Goal: Communication & Community: Ask a question

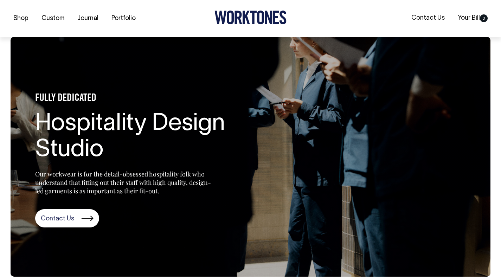
scroll to position [573, 0]
click at [45, 221] on link "Contact Us" at bounding box center [67, 218] width 64 height 18
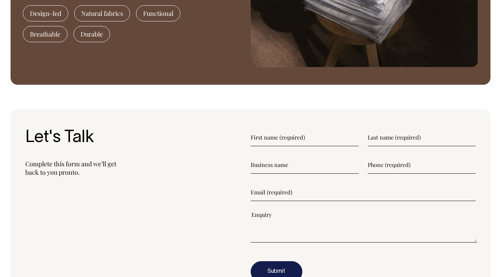
scroll to position [746, 0]
click at [302, 136] on input"] "text" at bounding box center [305, 138] width 108 height 18
click at [275, 139] on input"] "text" at bounding box center [305, 138] width 108 height 18
type input"] "jack"
type input"] "irvin"
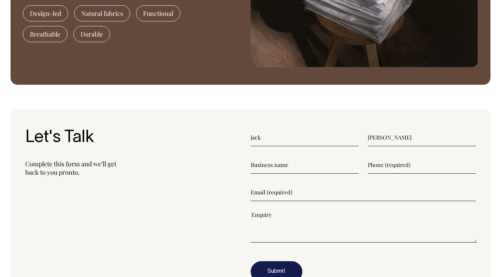
type input"] "0403893600"
type input"] "jack@jackirvine.website"
click at [259, 165] on input"] "text" at bounding box center [305, 165] width 108 height 18
type input"] "irvine's print shop"
click at [284, 224] on textarea"] at bounding box center [364, 227] width 227 height 32
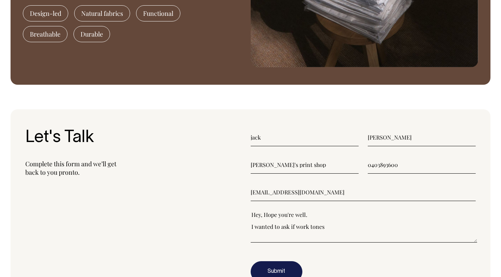
click at [299, 226] on textarea"] "Hey, Hope you're well. I wanted to ask if work tones" at bounding box center [364, 227] width 227 height 32
click at [313, 227] on textarea"] "Hey, Hope you're well. I wanted to ask if Work tones" at bounding box center [364, 227] width 227 height 32
click at [347, 226] on textarea"] "Hey, Hope you're well. I wanted to ask if Work Tones" at bounding box center [364, 227] width 227 height 32
click at [358, 227] on textarea"] "Hey, Hope you're well. I wanted to ask if Work Tones have a" at bounding box center [364, 227] width 227 height 32
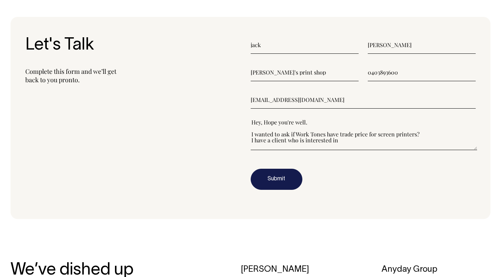
scroll to position [838, 0]
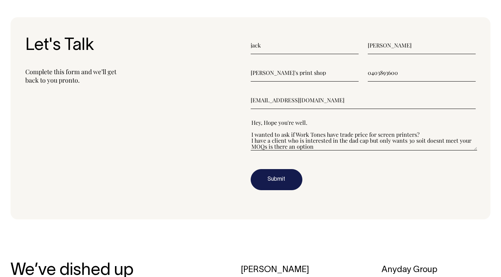
drag, startPoint x: 422, startPoint y: 139, endPoint x: 418, endPoint y: 145, distance: 7.1
click at [422, 139] on textarea"] "Hey, Hope you're well. I wanted to ask if Work Tones have trade price for scree…" at bounding box center [364, 135] width 227 height 32
click at [437, 141] on textarea"] "Hey, Hope you're well. I wanted to ask if Work Tones have trade price for scree…" at bounding box center [364, 135] width 227 height 32
drag, startPoint x: 319, startPoint y: 147, endPoint x: 292, endPoint y: 149, distance: 27.5
click at [292, 149] on textarea"] "Hey, Hope you're well. I wanted to ask if Work Tones have trade price for scree…" at bounding box center [364, 135] width 227 height 32
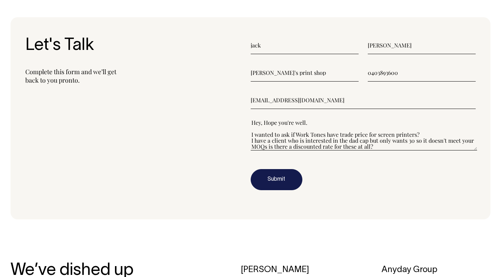
click at [365, 133] on textarea"] "Hey, Hope you're well. I wanted to ask if Work Tones have trade price for scree…" at bounding box center [364, 135] width 227 height 32
click at [378, 139] on textarea"] "Hey, Hope you're well. I wanted to ask if Work Tones have trade prices for scre…" at bounding box center [364, 135] width 227 height 32
click at [382, 147] on textarea"] "Hey, Hope you're well. I wanted to ask if Work Tones have trade prices for scre…" at bounding box center [364, 135] width 227 height 32
click at [370, 146] on textarea"] "Hey, Hope you're well. I wanted to ask if Work Tones have trade prices for scre…" at bounding box center [364, 135] width 227 height 32
drag, startPoint x: 451, startPoint y: 148, endPoint x: 435, endPoint y: 150, distance: 16.3
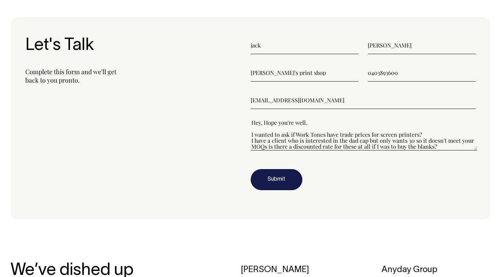
click at [451, 148] on textarea"] "Hey, Hope you're well. I wanted to ask if Work Tones have trade prices for scre…" at bounding box center [364, 135] width 227 height 32
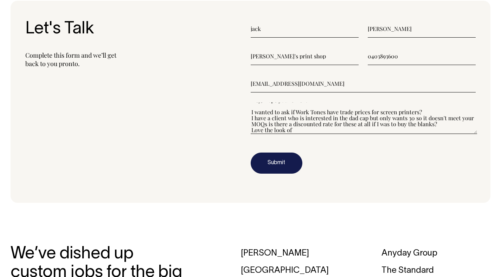
scroll to position [854, 0]
drag, startPoint x: 340, startPoint y: 128, endPoint x: 321, endPoint y: 130, distance: 18.4
click at [322, 131] on textarea"] "Hey, Hope you're well. I wanted to ask if Work Tones have trade prices for scre…" at bounding box center [364, 118] width 227 height 32
click at [394, 127] on textarea"] "Hey, Hope you're well. I wanted to ask if Work Tones have trade prices for scre…" at bounding box center [364, 118] width 227 height 32
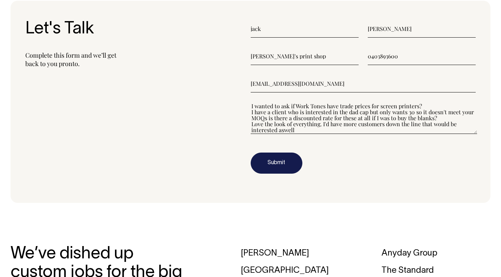
click at [285, 131] on textarea"] "Hey, Hope you're well. I wanted to ask if Work Tones have trade prices for scre…" at bounding box center [364, 118] width 227 height 32
drag, startPoint x: 297, startPoint y: 131, endPoint x: 293, endPoint y: 139, distance: 9.4
click at [297, 131] on textarea"] "Hey, Hope you're well. I wanted to ask if Work Tones have trade prices for scre…" at bounding box center [364, 118] width 227 height 32
drag, startPoint x: 277, startPoint y: 128, endPoint x: 275, endPoint y: 131, distance: 3.8
click at [277, 129] on textarea"] "Hey, Hope you're well. I wanted to ask if Work Tones have trade prices for scre…" at bounding box center [364, 118] width 227 height 32
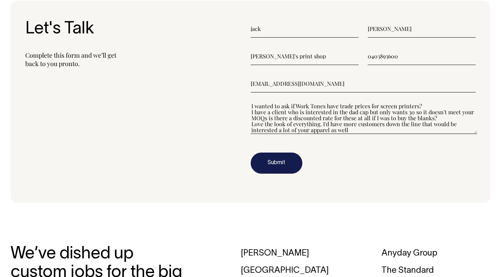
click at [322, 130] on textarea"] "Hey, Hope you're well. I wanted to ask if Work Tones have trade prices for scre…" at bounding box center [364, 118] width 227 height 32
drag, startPoint x: 329, startPoint y: 130, endPoint x: 310, endPoint y: 132, distance: 19.2
click at [310, 132] on textarea"] "Hey, Hope you're well. I wanted to ask if Work Tones have trade prices for scre…" at bounding box center [364, 118] width 227 height 32
click at [362, 131] on textarea"] "Hey, Hope you're well. I wanted to ask if Work Tones have trade prices for scre…" at bounding box center [364, 118] width 227 height 32
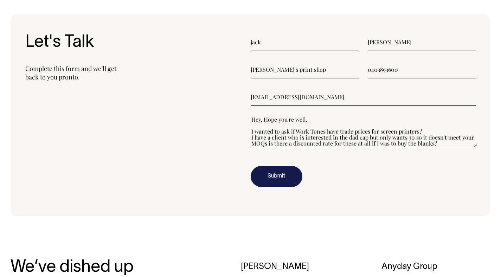
scroll to position [841, 0]
drag, startPoint x: 254, startPoint y: 131, endPoint x: 249, endPoint y: 133, distance: 5.5
click at [254, 131] on textarea"] "Hey, Hope you're well. I wanted to ask if Work Tones have trade prices for scre…" at bounding box center [364, 132] width 227 height 32
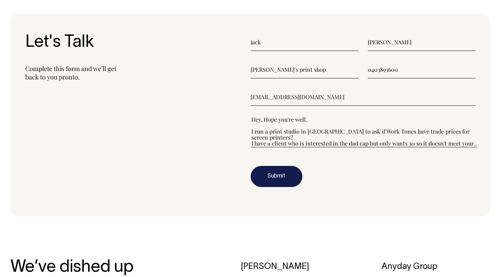
drag, startPoint x: 311, startPoint y: 131, endPoint x: 298, endPoint y: 126, distance: 14.0
click at [310, 131] on textarea"] "Hey, Hope you're well. I run a print studio in melbournewanted to ask if Work T…" at bounding box center [364, 132] width 227 height 32
drag, startPoint x: 334, startPoint y: 129, endPoint x: 332, endPoint y: 132, distance: 3.7
click at [334, 129] on textarea"] "Hey, Hope you're well. I run a print studio in Melbournewanted to ask if Work T…" at bounding box center [364, 132] width 227 height 32
drag, startPoint x: 408, startPoint y: 130, endPoint x: 393, endPoint y: 132, distance: 15.3
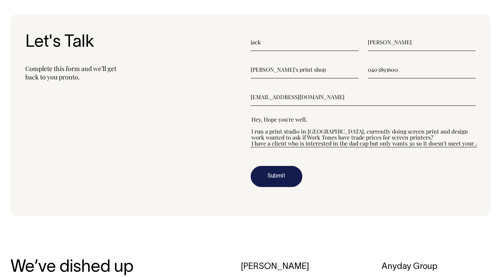
click at [408, 131] on textarea"] "Hey, Hope you're well. I run a print studio in Melbourne, currently doing scree…" at bounding box center [364, 132] width 227 height 32
click at [462, 131] on textarea"] "Hey, Hope you're well. I run a print studio in Melbourne, currently doing scree…" at bounding box center [364, 132] width 227 height 32
click at [278, 136] on textarea"] "Hey, Hope you're well. I run a print studio in Melbourne, currently doing scree…" at bounding box center [364, 132] width 227 height 32
click at [298, 136] on textarea"] "Hey, Hope you're well. I run a print studio in Melbourne, currently doing scree…" at bounding box center [364, 132] width 227 height 32
drag, startPoint x: 313, startPoint y: 137, endPoint x: 310, endPoint y: 140, distance: 4.5
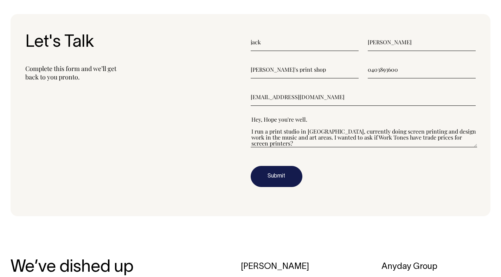
click at [313, 137] on textarea"] "Hey, Hope you're well. I run a print studio in Melbourne, currently doing scree…" at bounding box center [364, 132] width 227 height 32
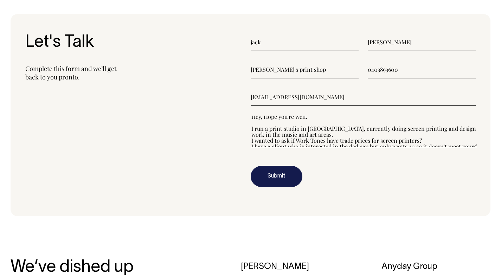
scroll to position [0, 0]
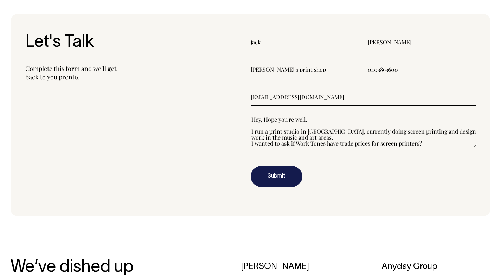
drag, startPoint x: 377, startPoint y: 118, endPoint x: 337, endPoint y: 131, distance: 41.4
click at [337, 131] on textarea"] "Hey, Hope you're well. I run a print studio in Melbourne, currently doing scree…" at bounding box center [364, 132] width 227 height 32
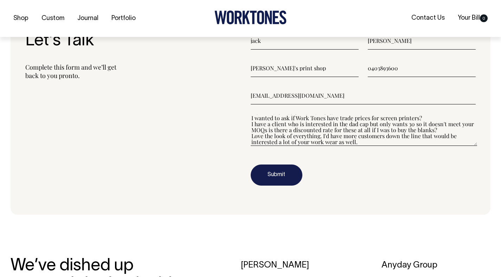
scroll to position [844, 0]
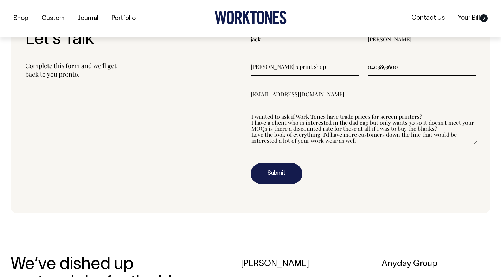
click at [268, 129] on textarea"] "Hey, Hope you're well. I run a print studio in Melbourne, focusing on screen pr…" at bounding box center [364, 129] width 227 height 32
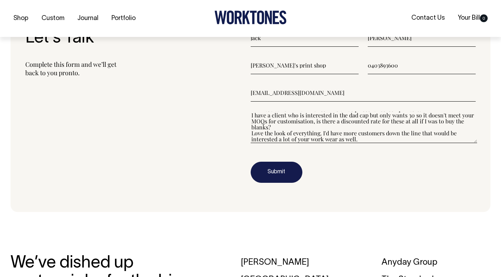
scroll to position [847, 0]
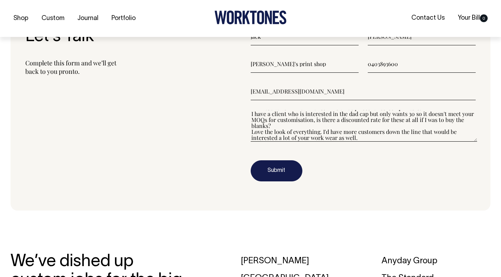
click at [279, 136] on textarea"] "Hey, Hope you're well. I run a print studio in Melbourne, focusing on screen pr…" at bounding box center [364, 126] width 227 height 32
click at [366, 137] on textarea"] "Hey, Hope you're well. I run a print studio in Melbourne, focusing on screen pr…" at bounding box center [364, 126] width 227 height 32
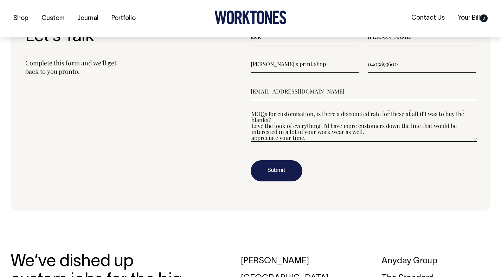
scroll to position [42, 0]
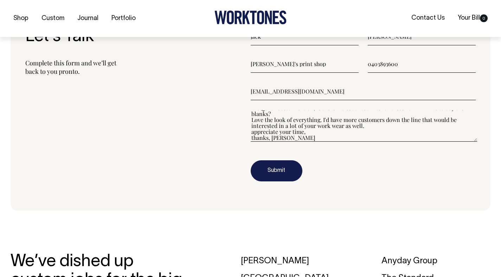
drag, startPoint x: 323, startPoint y: 135, endPoint x: 319, endPoint y: 133, distance: 4.3
click at [323, 135] on textarea"] "Hey, Hope you're well. I run a print studio in Melbourne, focusing on screen pr…" at bounding box center [364, 126] width 227 height 32
click at [296, 125] on textarea"] "Hey, Hope you're well. I run a print studio in Melbourne, focusing on screen pr…" at bounding box center [364, 126] width 227 height 32
click at [311, 132] on textarea"] "Hey, Hope you're well. I run a print studio in Melbourne, focusing on screen pr…" at bounding box center [364, 126] width 227 height 32
drag, startPoint x: 252, startPoint y: 130, endPoint x: 247, endPoint y: 132, distance: 5.5
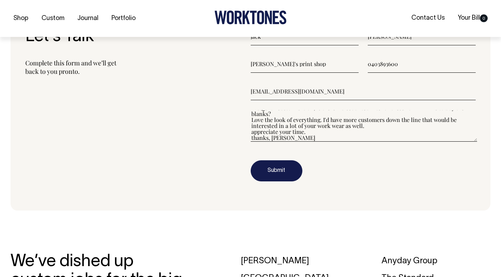
click at [247, 132] on section "Let's Talk Complete this form and we’ll get back to you pronto. jack irvin irvi…" at bounding box center [251, 109] width 480 height 202
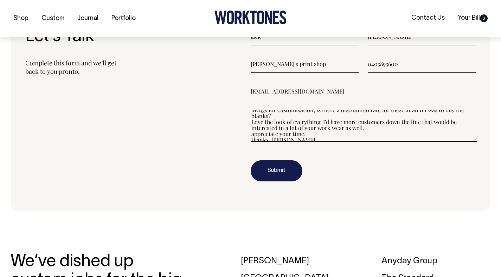
scroll to position [41, 0]
click at [289, 135] on textarea"] "Hey, Hope you're well. I run a print studio in Melbourne, focusing on screen pr…" at bounding box center [364, 126] width 227 height 32
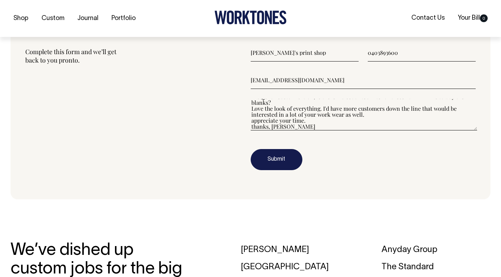
scroll to position [858, 0]
type textarea"] "Hey, Hope you're well. I run a print studio in Melbourne, focusing on screen pr…"
click at [279, 162] on button "Submit" at bounding box center [277, 159] width 52 height 21
click at [279, 160] on button "Submit" at bounding box center [277, 159] width 52 height 21
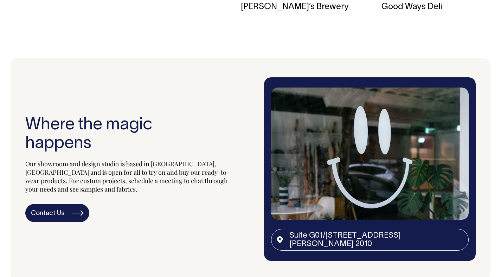
scroll to position [1104, 0]
click at [360, 158] on img at bounding box center [370, 154] width 198 height 132
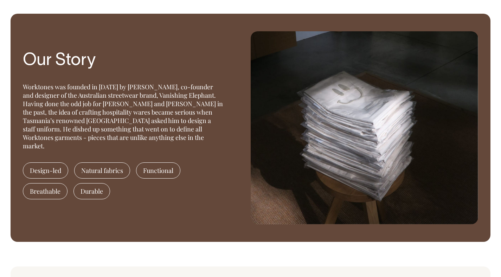
scroll to position [588, 0]
drag, startPoint x: 151, startPoint y: 98, endPoint x: 182, endPoint y: 98, distance: 31.0
click at [182, 98] on div "Worktones was founded in 2015 by Huw Bennett, co-founder and designer of the Au…" at bounding box center [124, 117] width 202 height 68
drag, startPoint x: 150, startPoint y: 99, endPoint x: 203, endPoint y: 99, distance: 52.8
click at [203, 99] on div "Worktones was founded in 2015 by Huw Bennett, co-founder and designer of the Au…" at bounding box center [124, 117] width 202 height 68
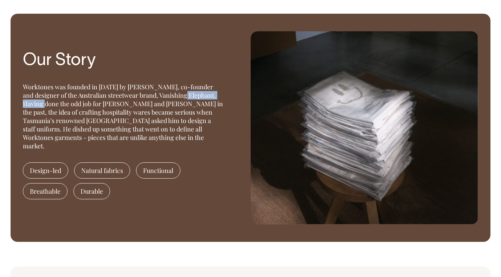
copy div "Vanishing Elephant"
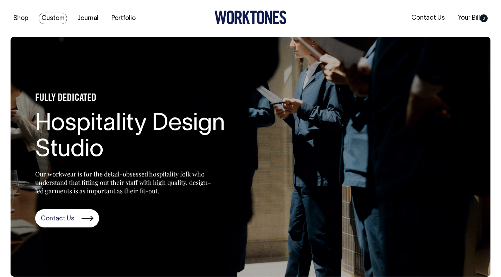
scroll to position [0, 0]
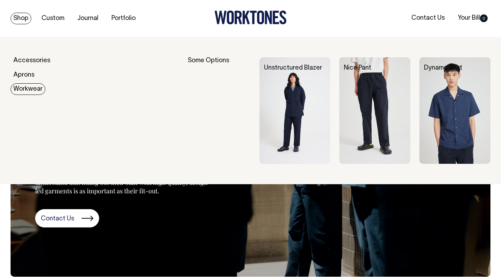
click at [27, 85] on link "Workwear" at bounding box center [28, 89] width 35 height 12
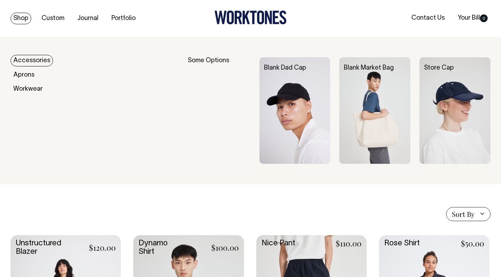
click at [17, 14] on link "Shop" at bounding box center [21, 19] width 21 height 12
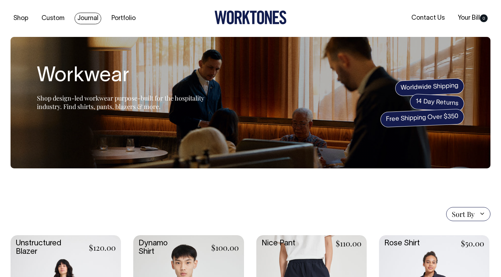
click at [89, 13] on link "Journal" at bounding box center [88, 19] width 27 height 12
